Goal: Transaction & Acquisition: Purchase product/service

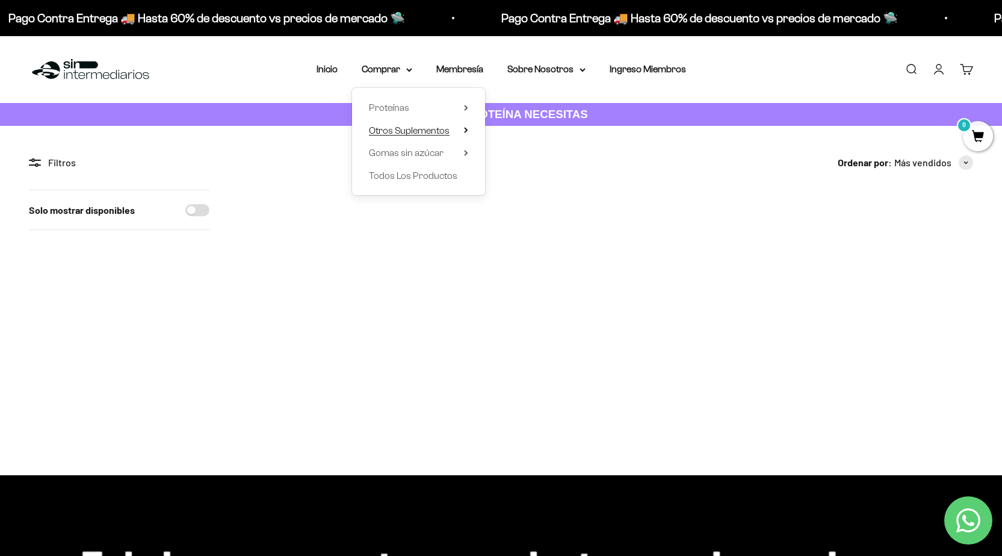
click at [458, 131] on summary "Otros Suplementos" at bounding box center [418, 131] width 99 height 16
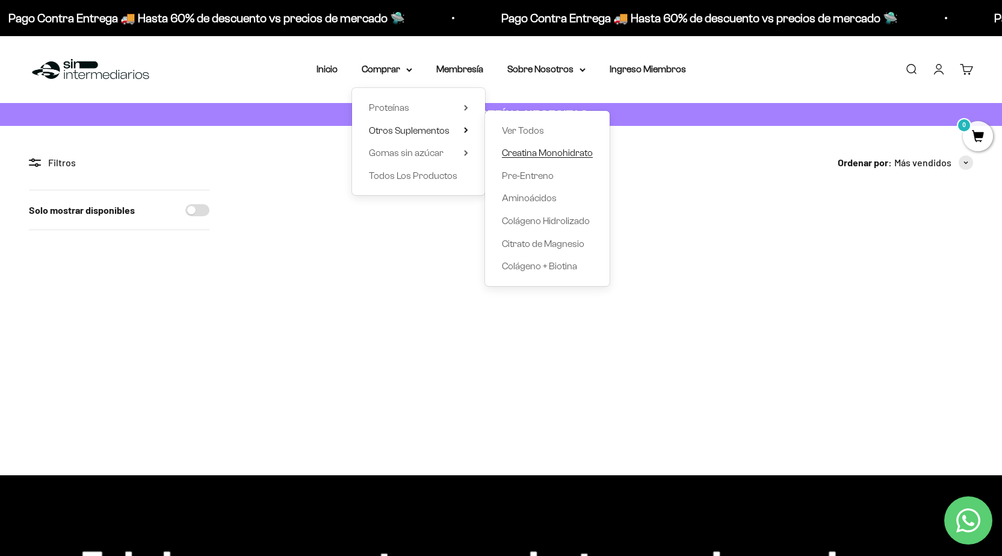
click at [562, 153] on span "Creatina Monohidrato" at bounding box center [547, 152] width 91 height 10
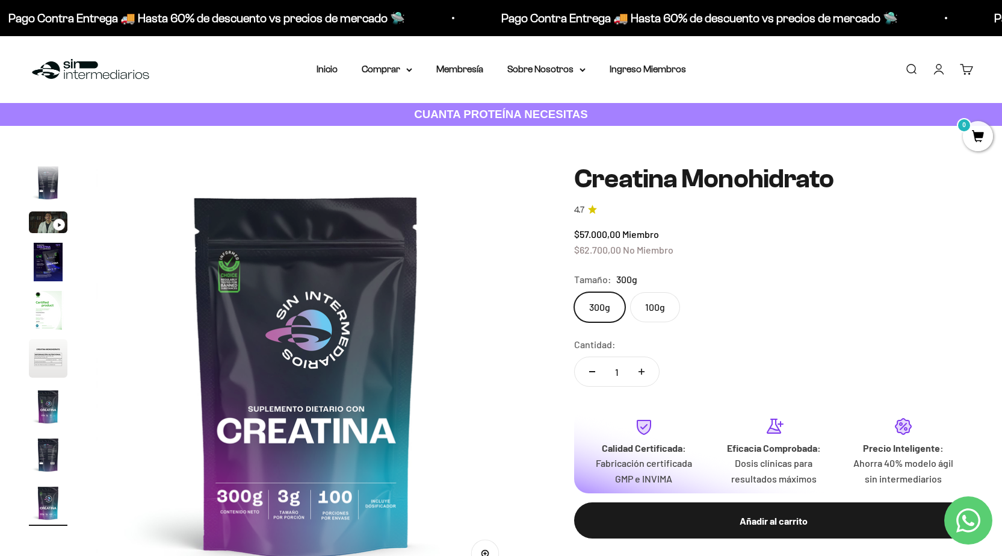
scroll to position [60, 0]
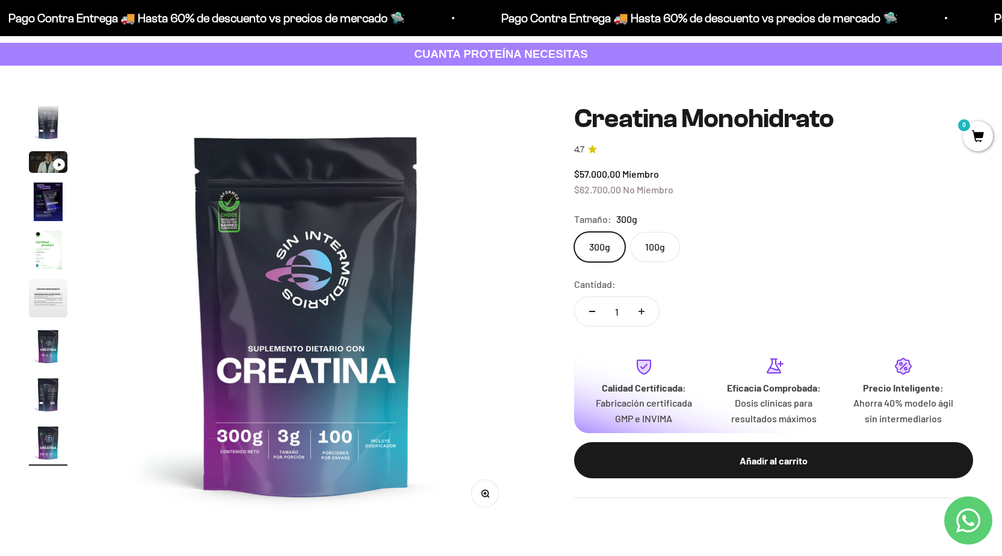
click at [654, 257] on label "100g" at bounding box center [655, 247] width 50 height 30
click at [574, 232] on input "100g" at bounding box center [574, 231] width 1 height 1
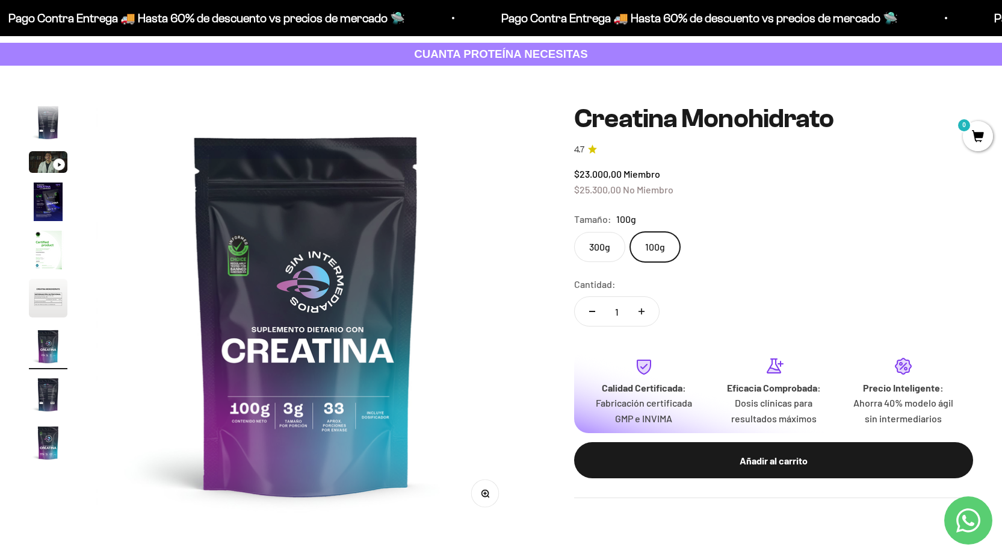
click at [605, 250] on label "300g" at bounding box center [599, 247] width 51 height 30
click at [574, 232] on input "300g" at bounding box center [574, 231] width 1 height 1
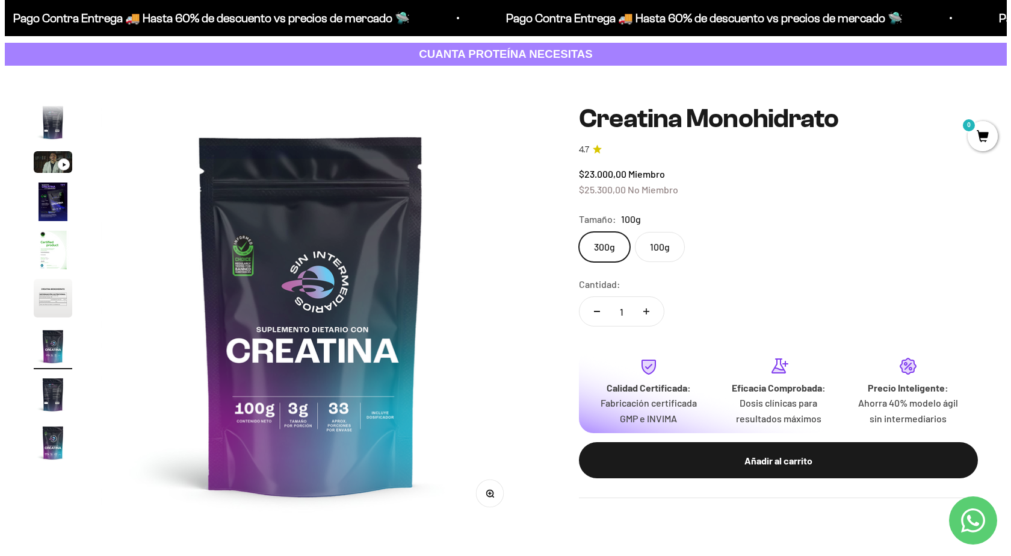
scroll to position [0, 3477]
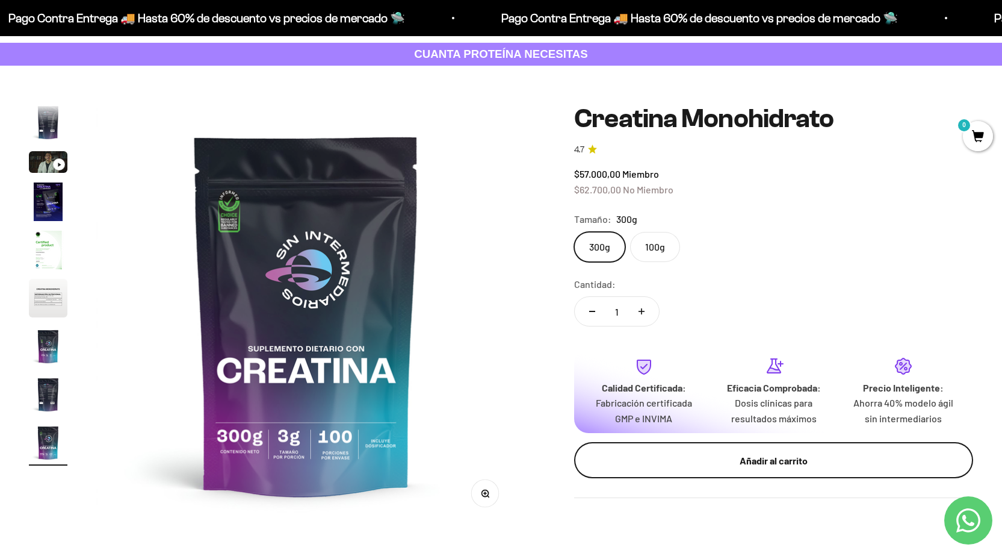
click at [736, 465] on div "Añadir al carrito" at bounding box center [773, 461] width 351 height 16
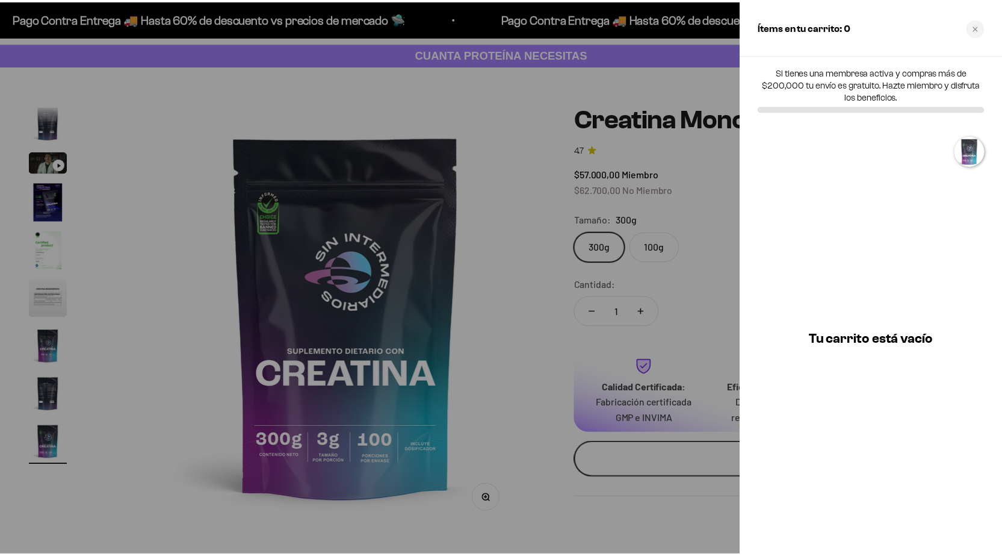
scroll to position [0, 3517]
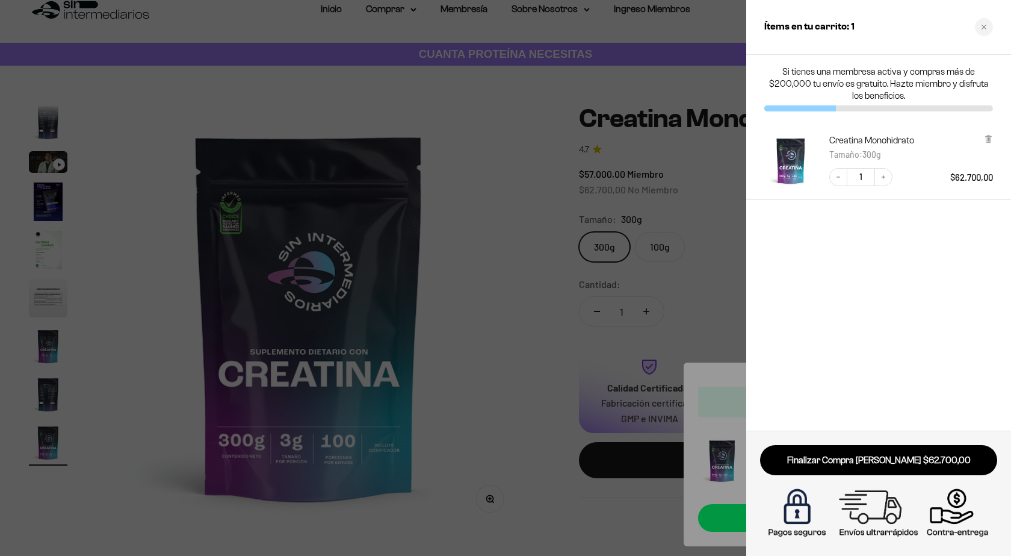
click at [730, 245] on div at bounding box center [505, 278] width 1011 height 556
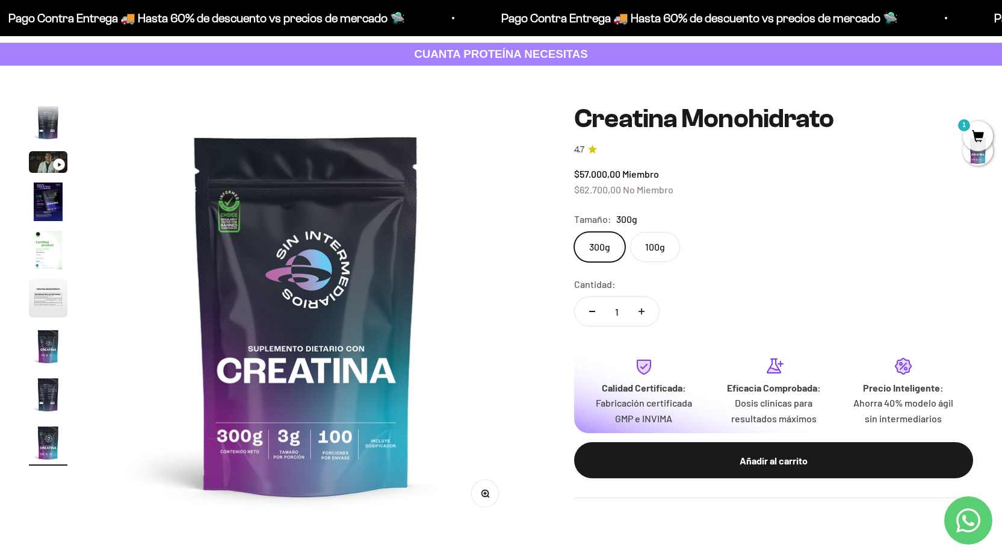
click at [675, 243] on label "100g" at bounding box center [655, 247] width 50 height 30
click at [574, 232] on input "100g" at bounding box center [574, 231] width 1 height 1
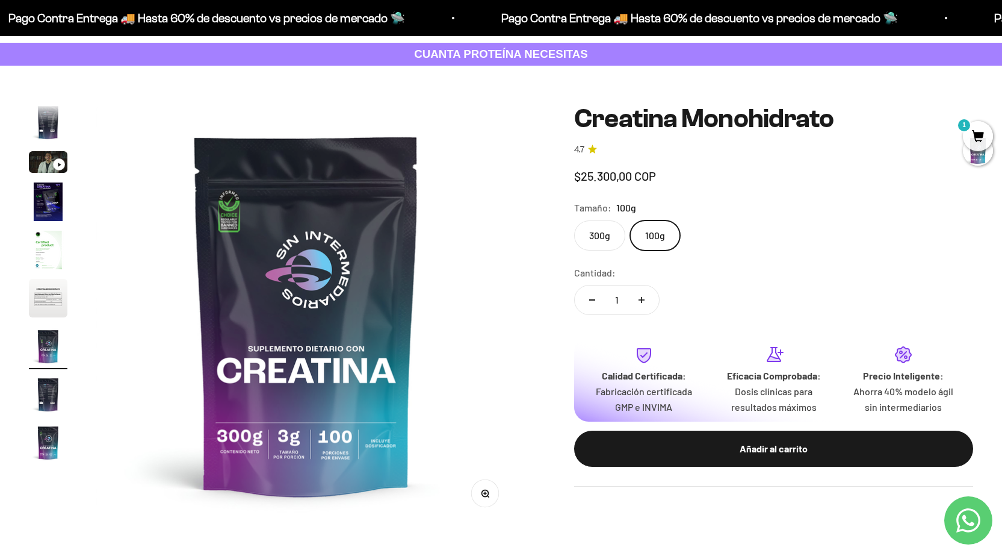
scroll to position [0, 2608]
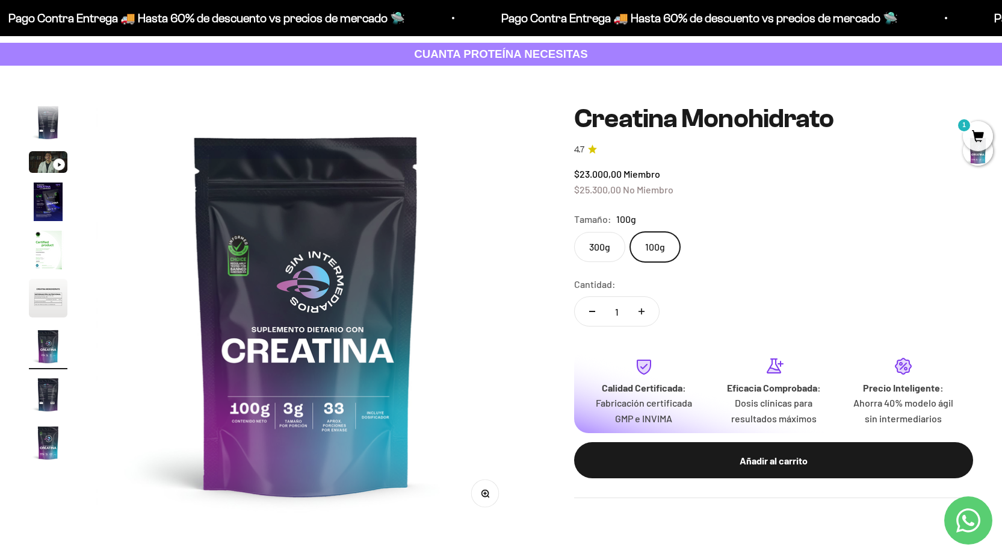
click at [608, 255] on label "300g" at bounding box center [599, 247] width 51 height 30
click at [574, 232] on input "300g" at bounding box center [574, 231] width 1 height 1
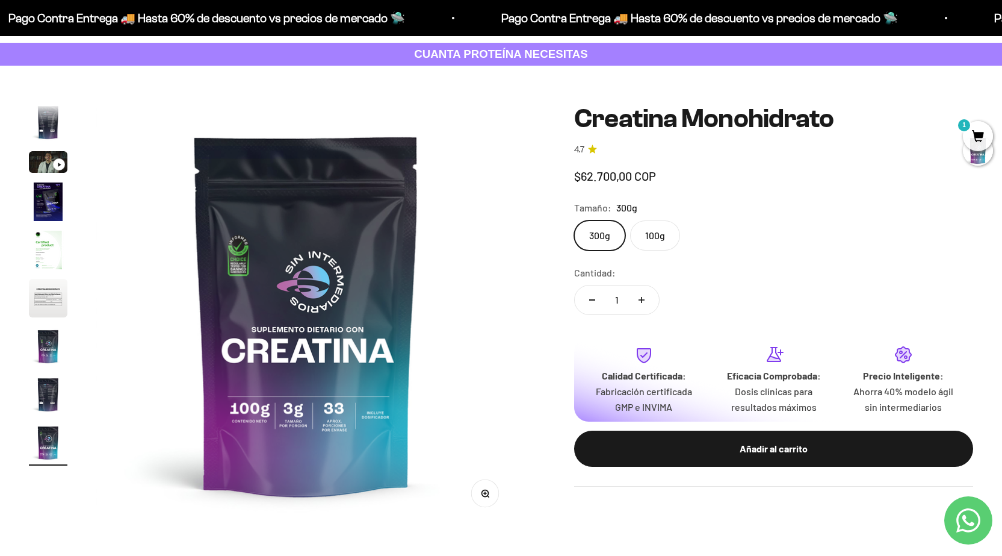
scroll to position [0, 3477]
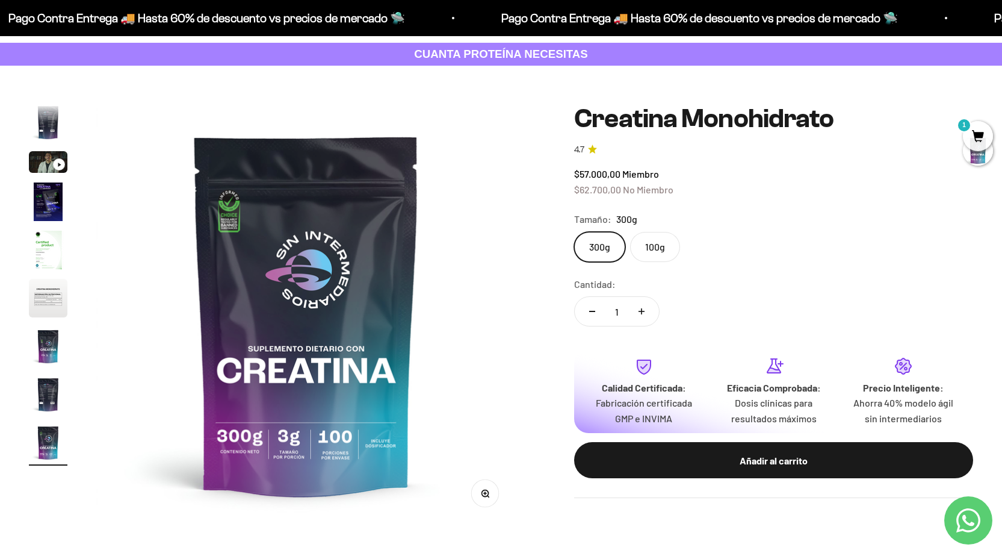
click at [652, 247] on label "100g" at bounding box center [655, 247] width 50 height 30
click at [574, 232] on input "100g" at bounding box center [574, 231] width 1 height 1
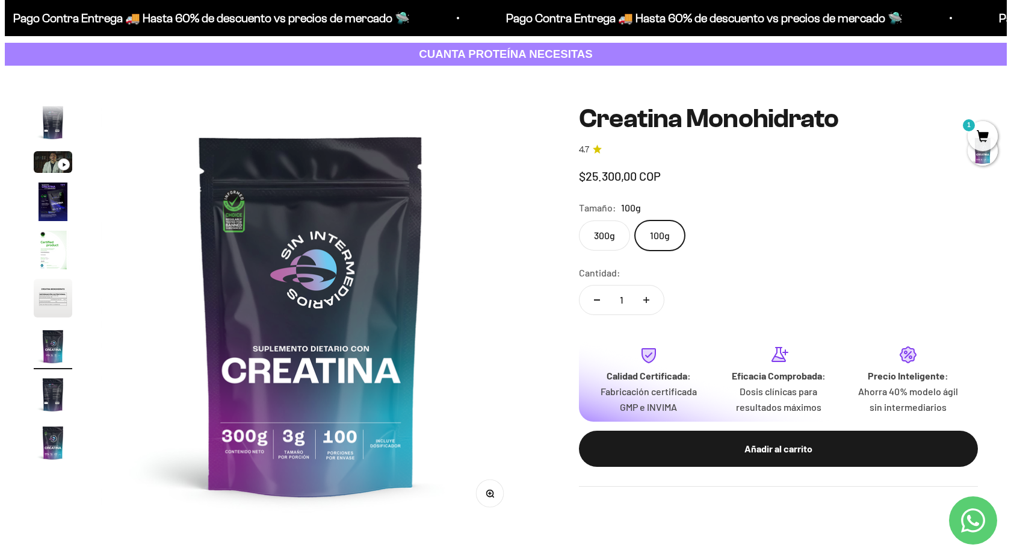
scroll to position [0, 2608]
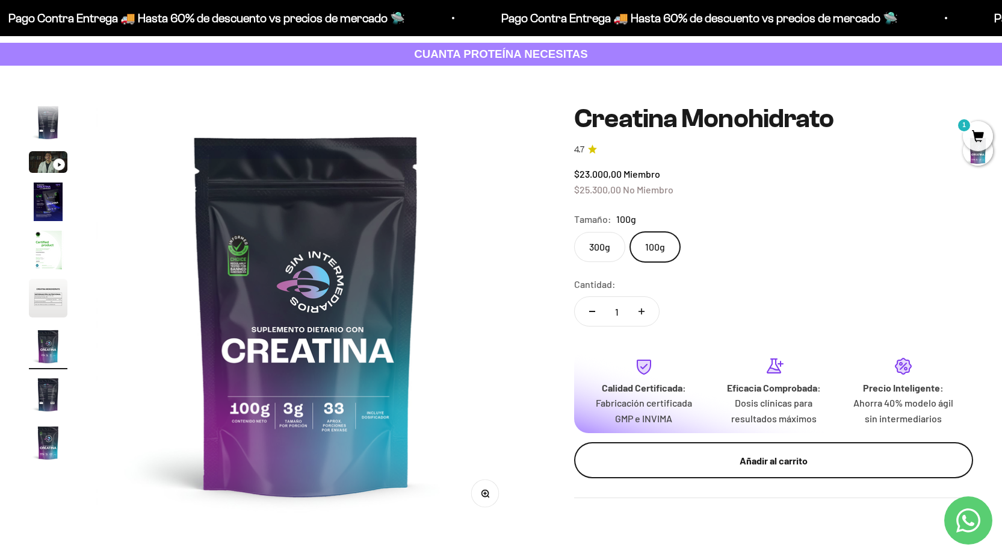
click at [745, 459] on div "Añadir al carrito" at bounding box center [773, 461] width 351 height 16
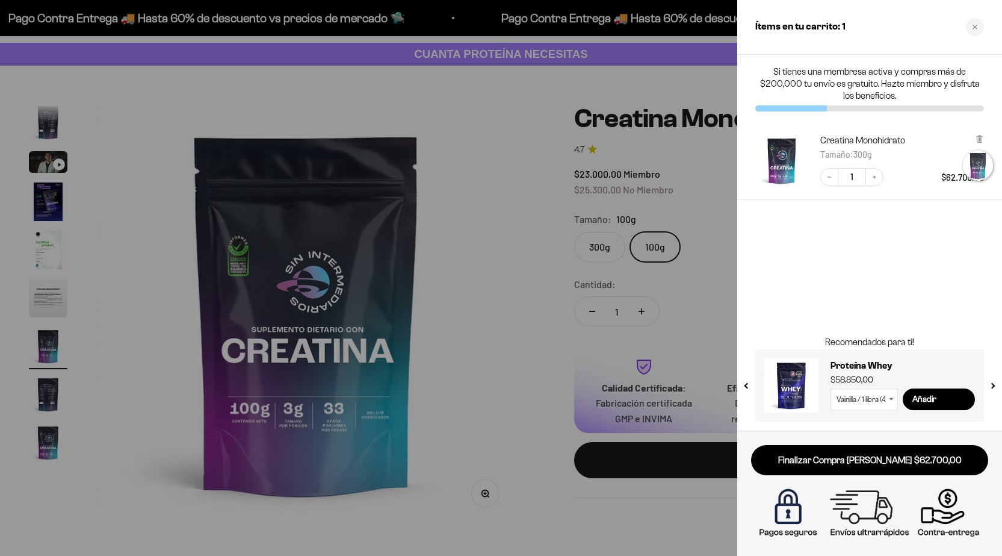
scroll to position [0, 2637]
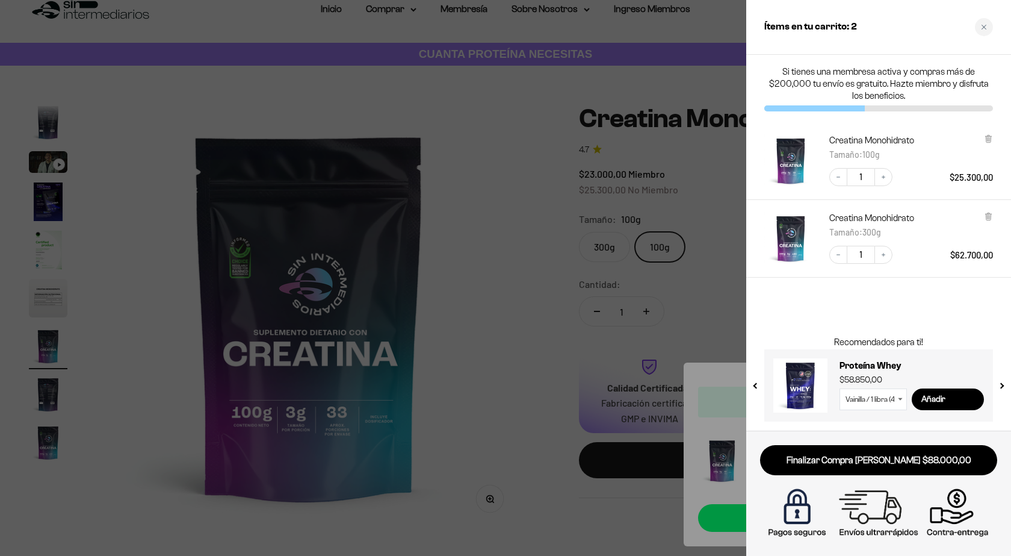
click at [746, 276] on div "Creatina Monohidrato Tamaño : 300g Decrease quantity 1 Increase quantity $62.70…" at bounding box center [878, 239] width 265 height 78
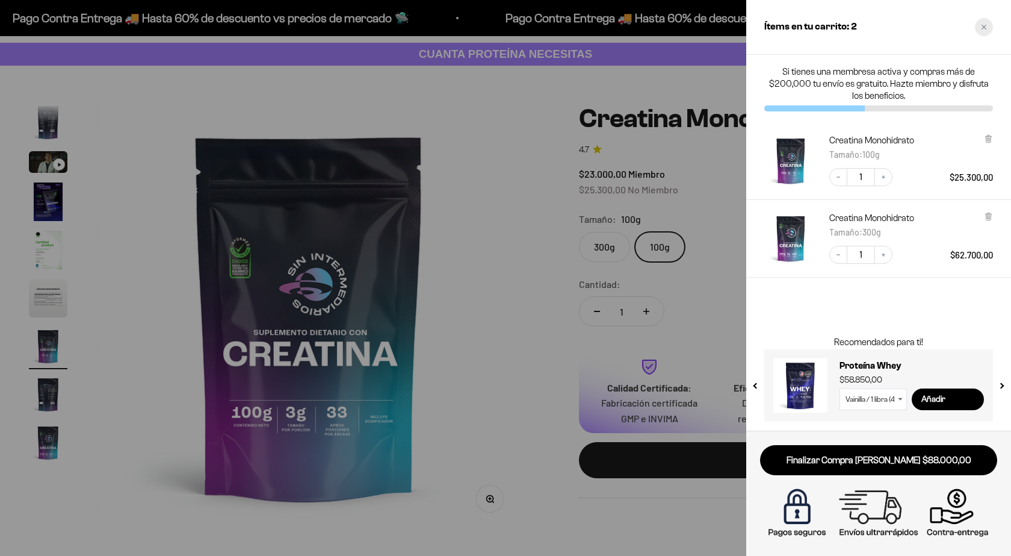
click at [986, 29] on icon "Close cart" at bounding box center [984, 27] width 6 height 6
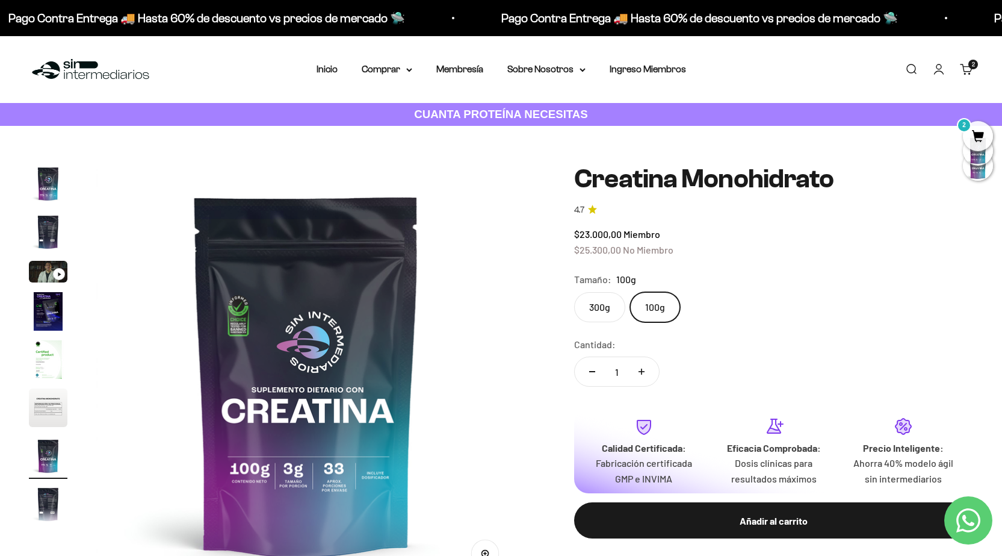
scroll to position [0, 0]
click at [414, 72] on nav "Inicio Comprar Proteínas Ver Todos Whey Iso Vegan" at bounding box center [502, 69] width 370 height 16
click at [408, 71] on icon at bounding box center [409, 70] width 6 height 4
click at [456, 105] on summary "Proteínas" at bounding box center [418, 108] width 99 height 16
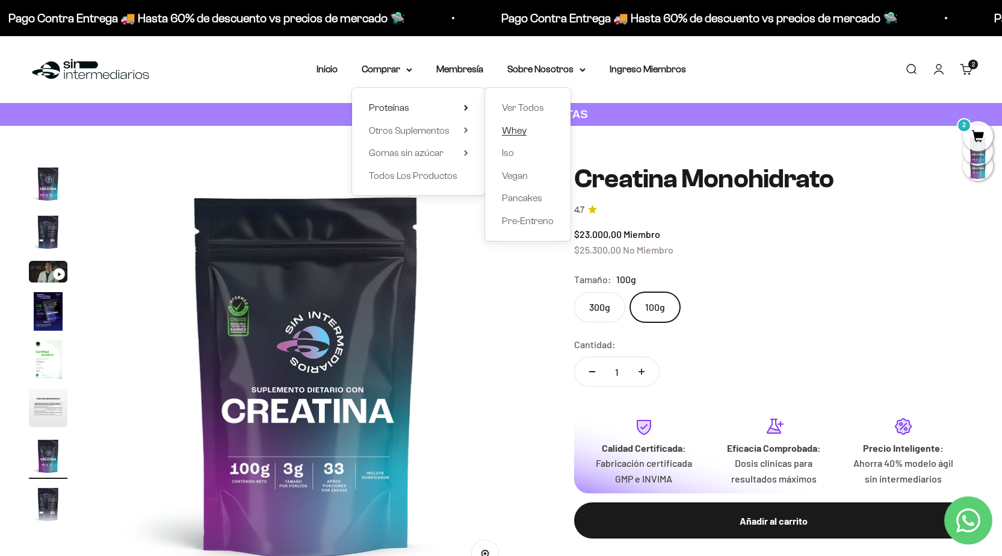
click at [516, 131] on span "Whey" at bounding box center [514, 130] width 25 height 10
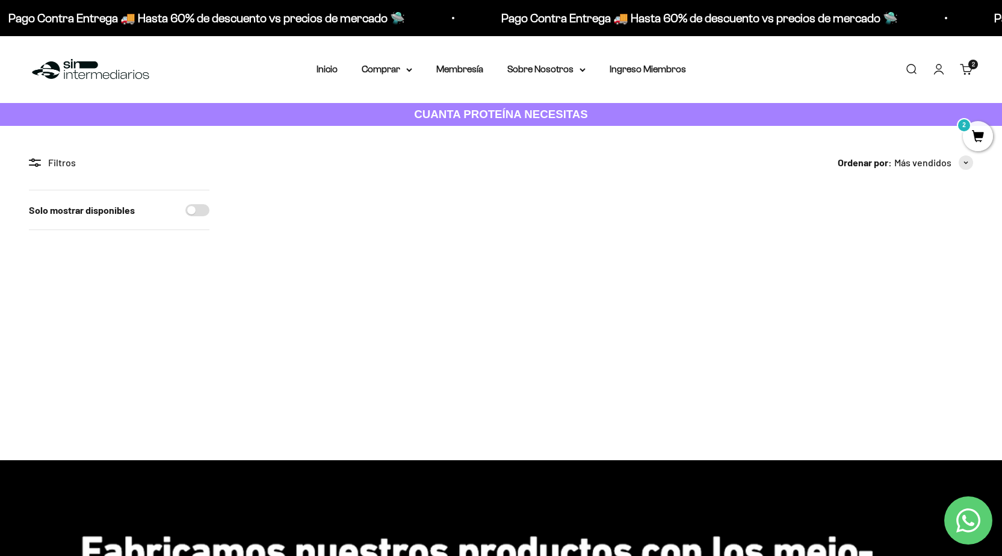
click at [600, 258] on img at bounding box center [605, 257] width 135 height 135
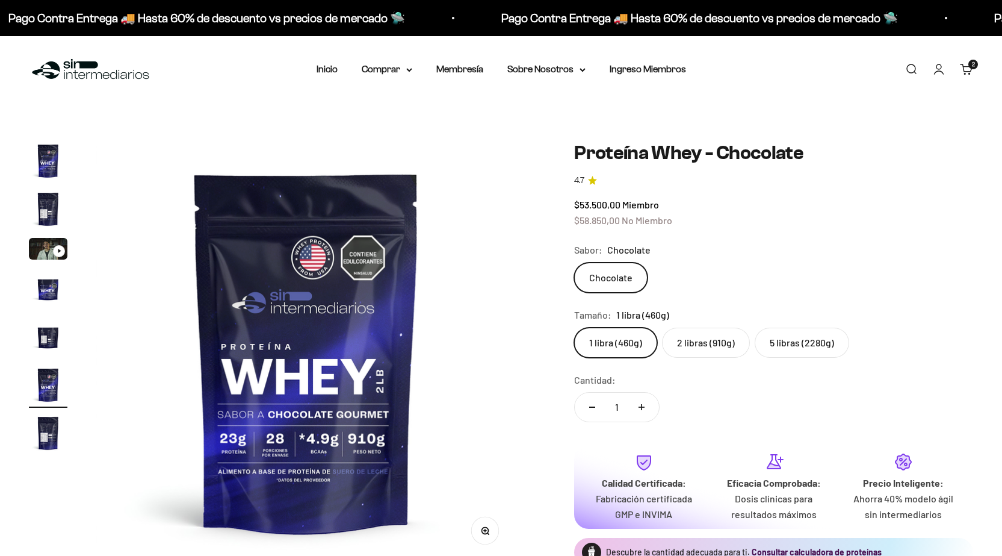
scroll to position [0, 2173]
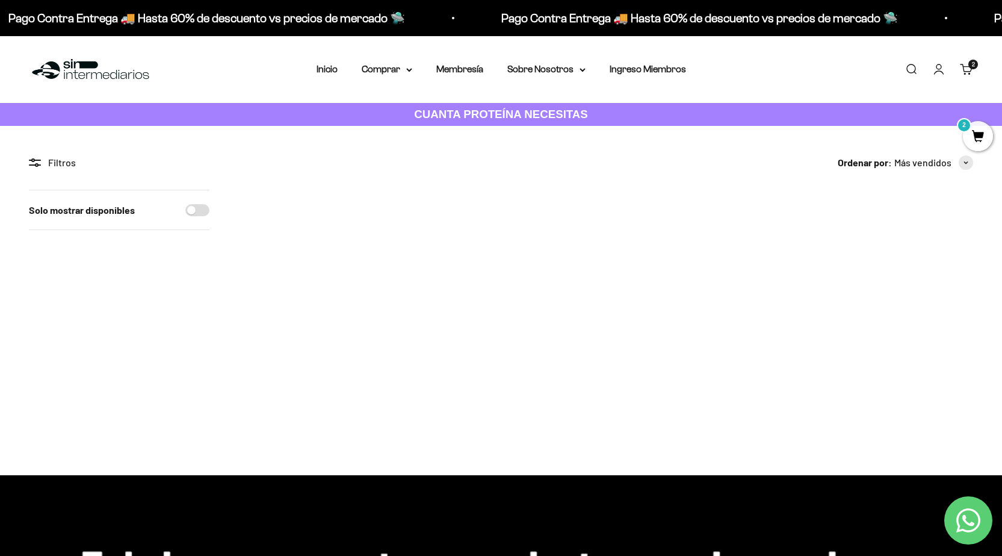
click at [980, 143] on span "2" at bounding box center [978, 136] width 30 height 30
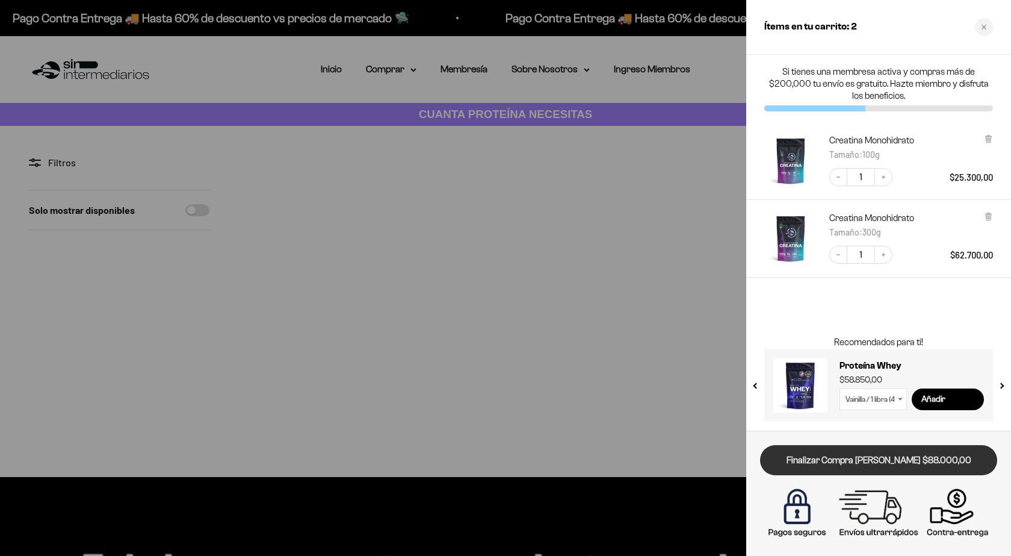
click at [906, 462] on link "Finalizar Compra [PERSON_NAME] $88.000,00" at bounding box center [878, 460] width 237 height 31
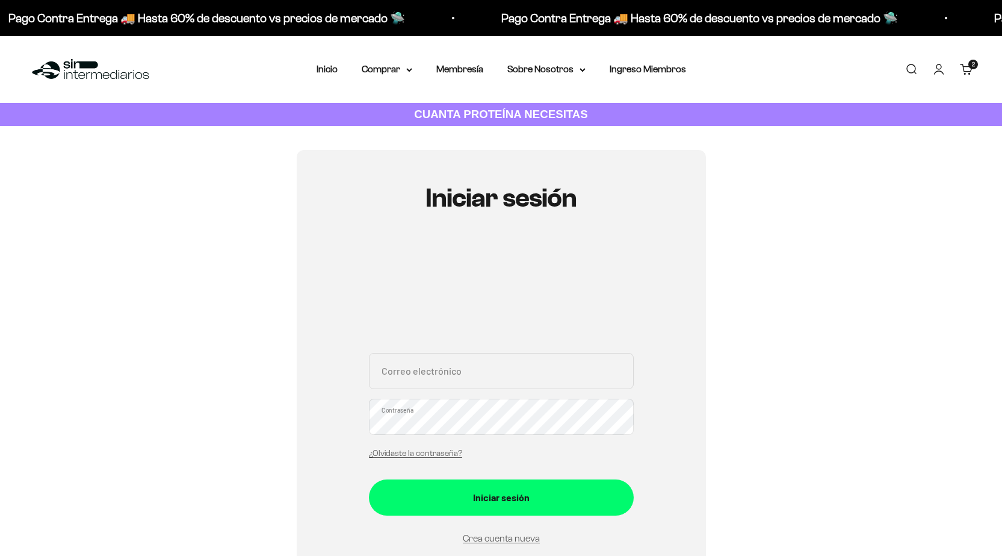
click at [424, 364] on input "Correo electrónico" at bounding box center [501, 371] width 265 height 36
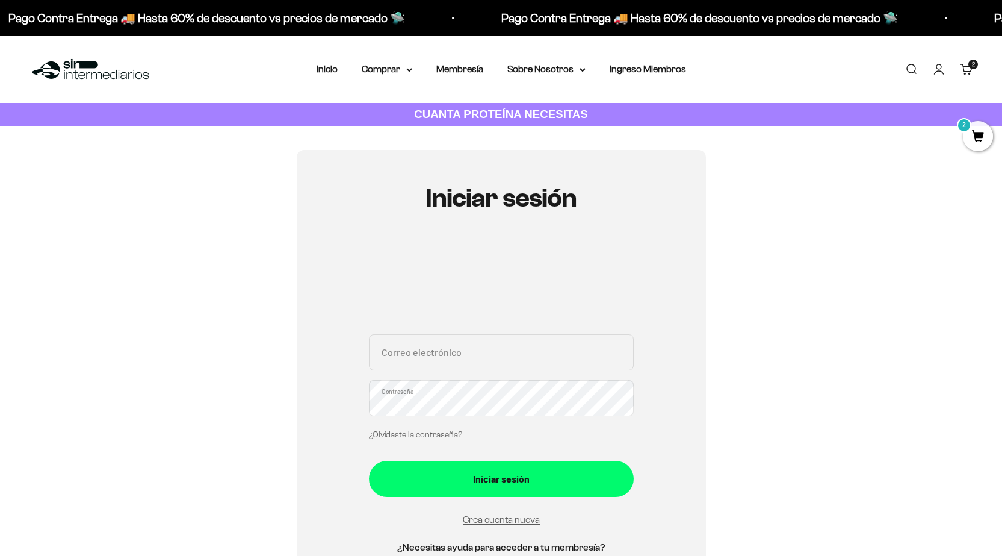
click at [424, 364] on input "Correo electrónico" at bounding box center [501, 352] width 265 height 36
type input "[EMAIL_ADDRESS][DOMAIN_NAME]"
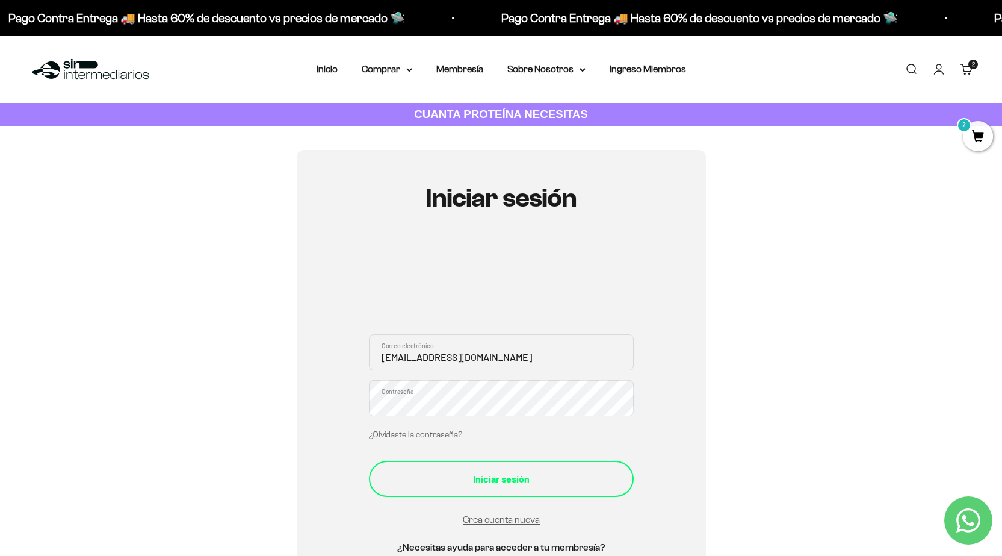
click at [514, 478] on div "Iniciar sesión" at bounding box center [501, 479] width 217 height 16
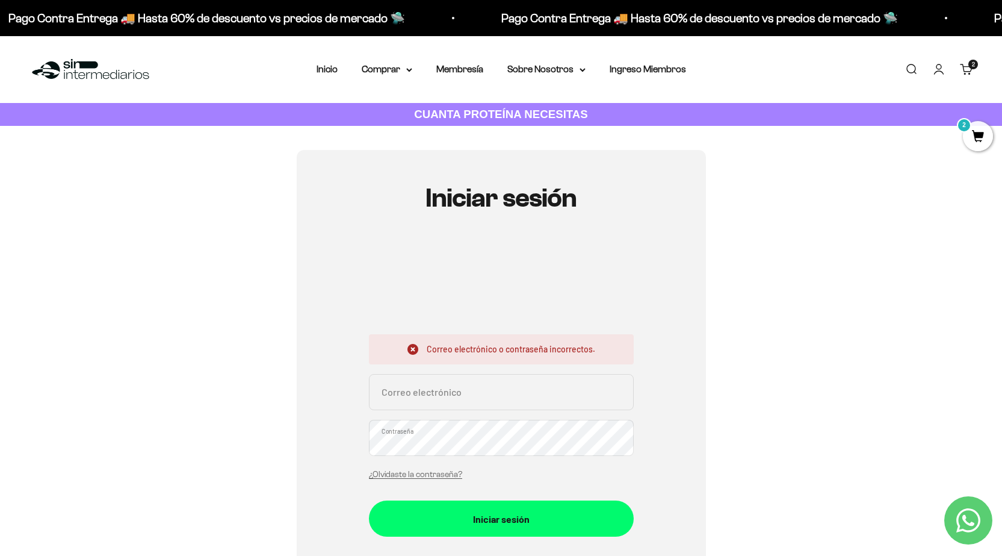
click at [407, 371] on div "Correo electrónico o contraseña incorrectos. Correo electrónico Contraseña ¿Olv…" at bounding box center [501, 410] width 265 height 152
click at [427, 396] on input "Correo electrónico" at bounding box center [501, 392] width 265 height 36
type input "[EMAIL_ADDRESS][DOMAIN_NAME]"
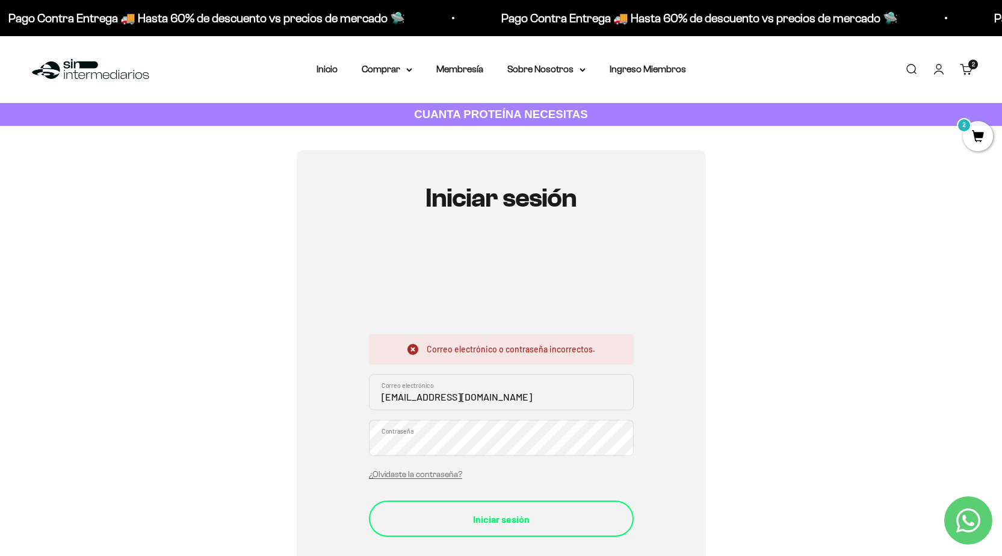
click at [476, 506] on button "Iniciar sesión" at bounding box center [501, 518] width 265 height 36
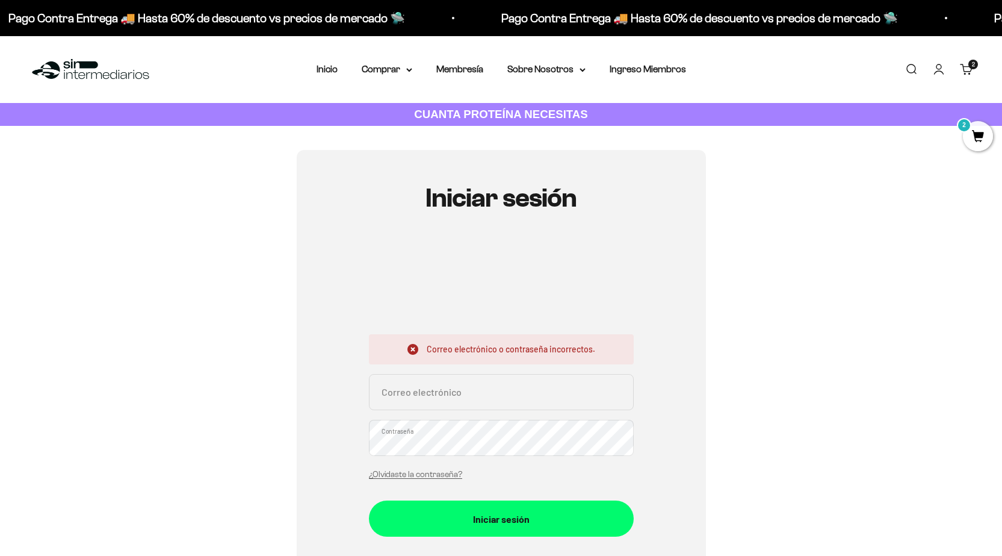
click at [434, 401] on input "Correo electrónico" at bounding box center [501, 392] width 265 height 36
type input "alexmeneses_0325@hotmail.com"
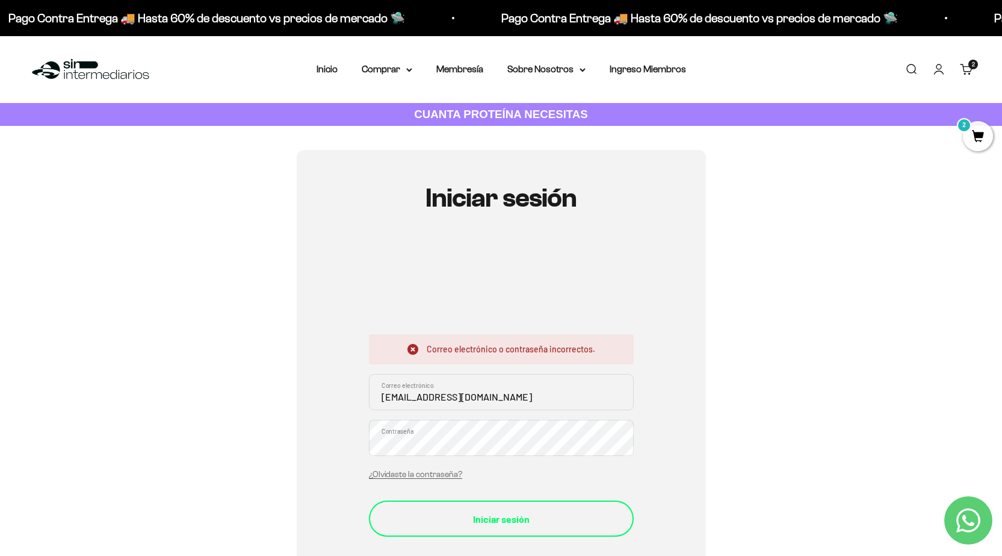
click at [476, 511] on div "Iniciar sesión" at bounding box center [501, 519] width 217 height 16
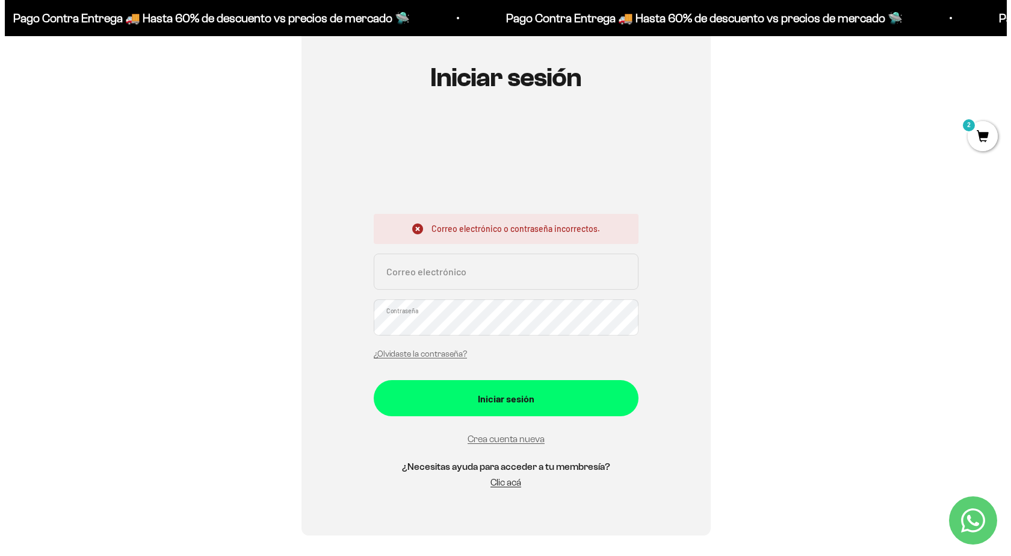
scroll to position [181, 0]
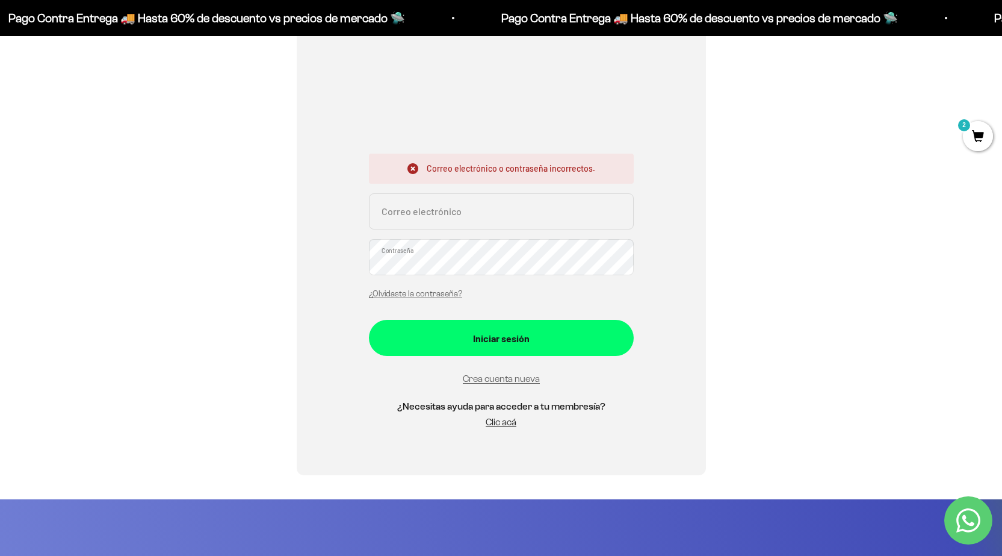
click at [976, 143] on span "2" at bounding box center [978, 136] width 30 height 30
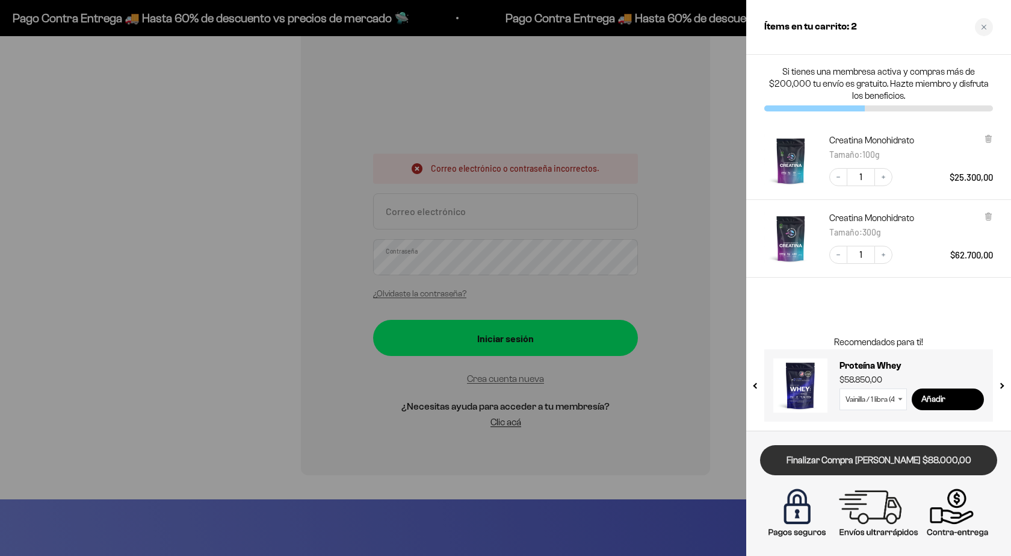
click at [858, 461] on link "Finalizar Compra [PERSON_NAME] $88.000,00" at bounding box center [878, 460] width 237 height 31
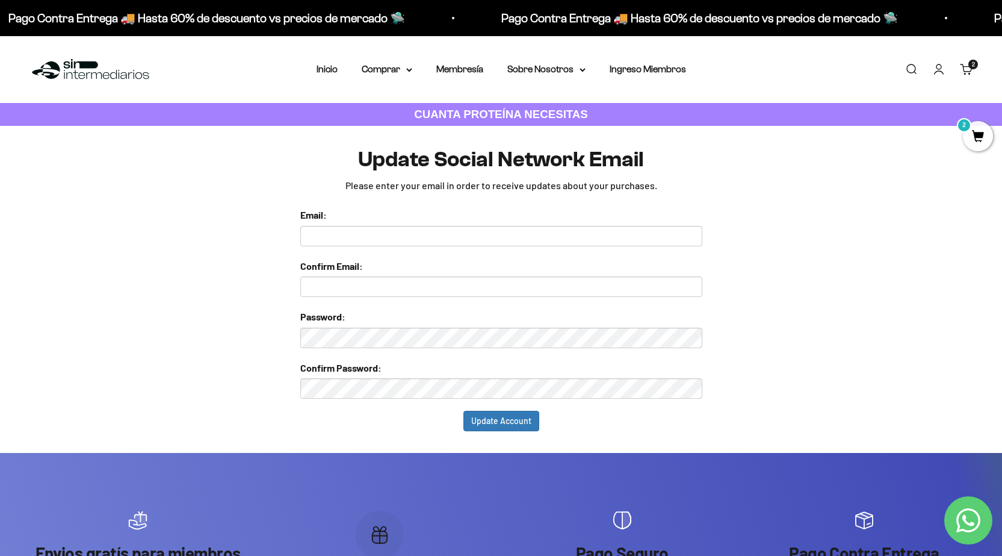
click at [341, 238] on input "text" at bounding box center [501, 236] width 402 height 20
type input "[EMAIL_ADDRESS][DOMAIN_NAME]"
click at [411, 297] on form "Email: [EMAIL_ADDRESS][DOMAIN_NAME] Confirm Email: Password: Confirm Password: …" at bounding box center [501, 319] width 402 height 224
click at [412, 292] on input "text" at bounding box center [501, 286] width 402 height 20
type input "pco-1@hotmail.com"
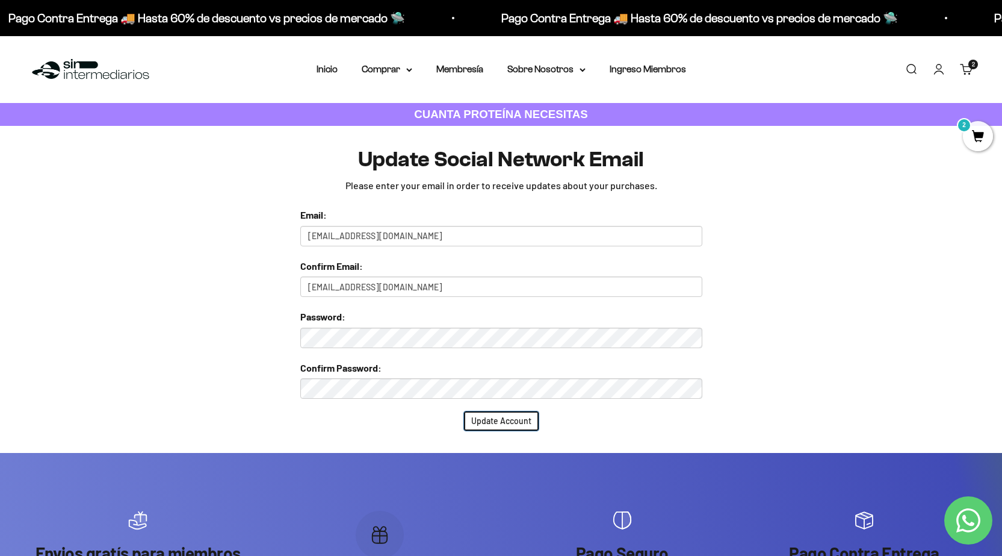
click at [522, 422] on input "Update Account" at bounding box center [501, 420] width 76 height 20
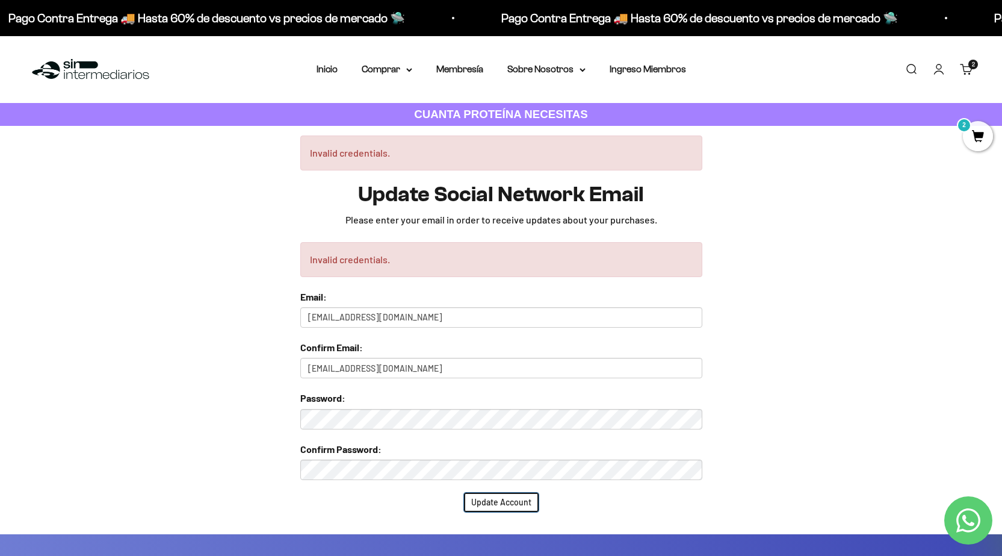
click at [494, 501] on input "Update Account" at bounding box center [501, 502] width 76 height 20
